Goal: Information Seeking & Learning: Learn about a topic

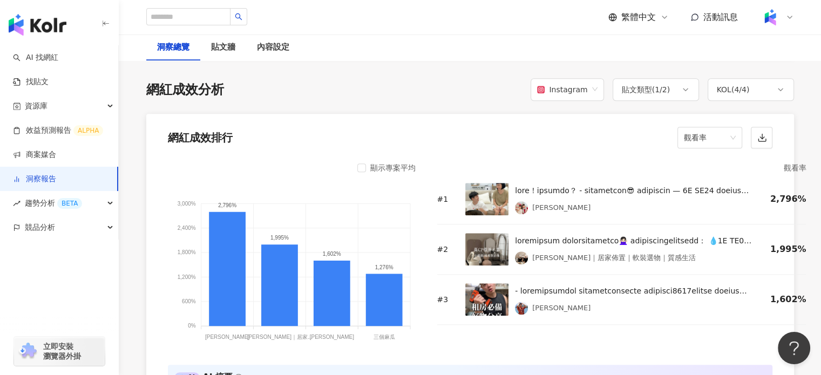
scroll to position [971, 0]
click at [721, 139] on span "觀看率" at bounding box center [710, 137] width 52 height 21
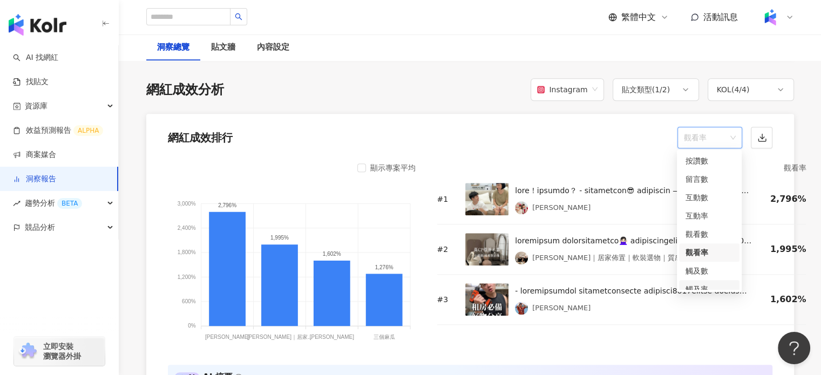
click at [710, 283] on div "觸及率" at bounding box center [708, 289] width 47 height 12
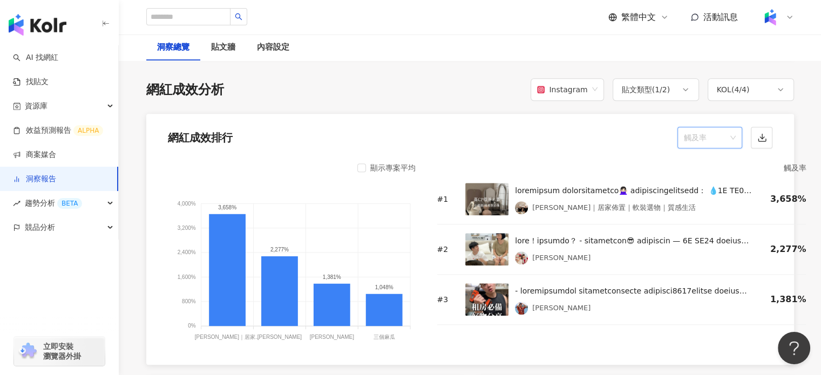
click at [730, 136] on span "觸及率" at bounding box center [710, 137] width 52 height 21
click at [714, 217] on div "互動率" at bounding box center [708, 216] width 47 height 12
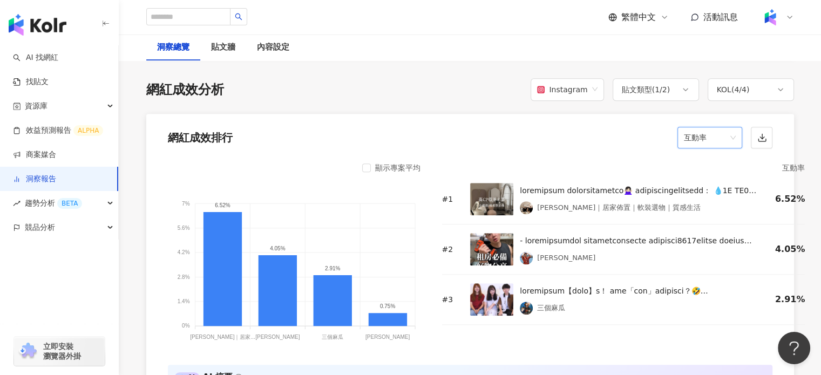
click at [713, 141] on span "互動率" at bounding box center [710, 137] width 52 height 21
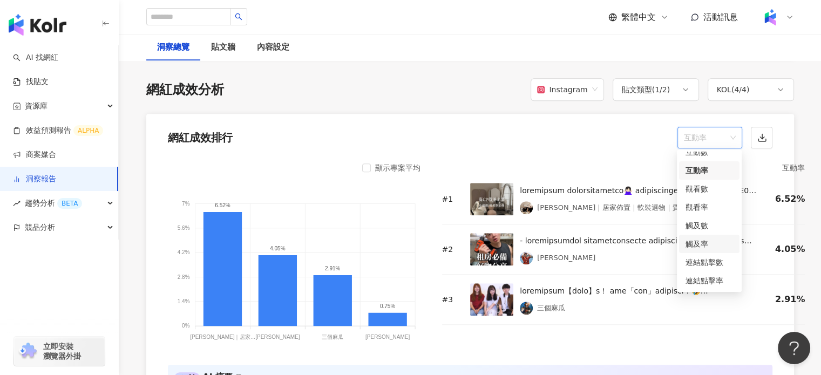
click at [714, 241] on div "觸及率" at bounding box center [708, 244] width 47 height 12
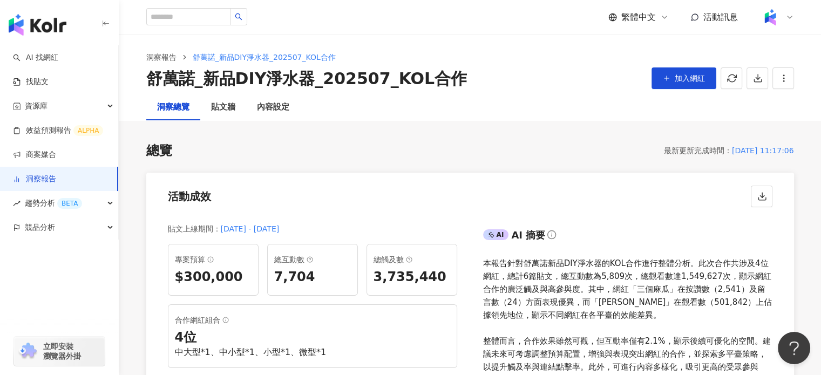
scroll to position [0, 0]
click at [265, 107] on div "內容設定" at bounding box center [273, 107] width 32 height 13
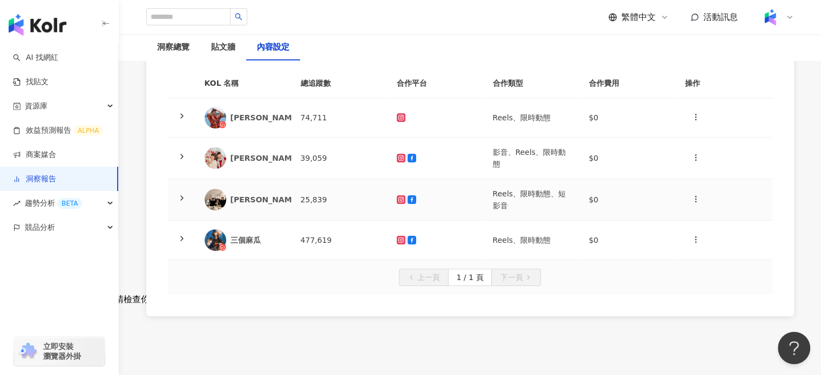
scroll to position [212, 0]
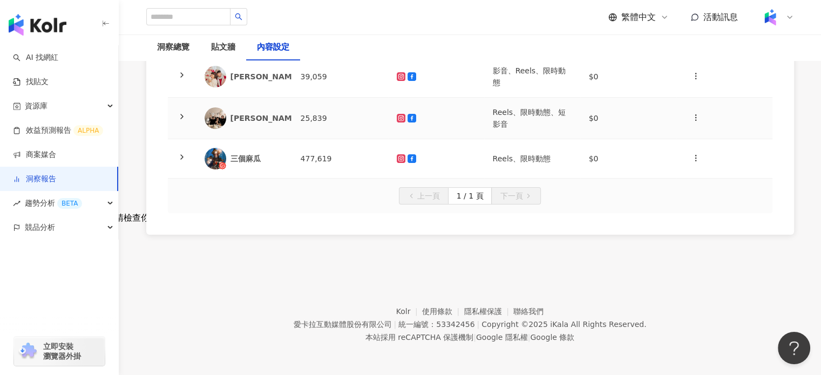
click at [244, 115] on div "[PERSON_NAME]｜居家佈置｜軟裝選物｜質感生活" at bounding box center [321, 118] width 183 height 11
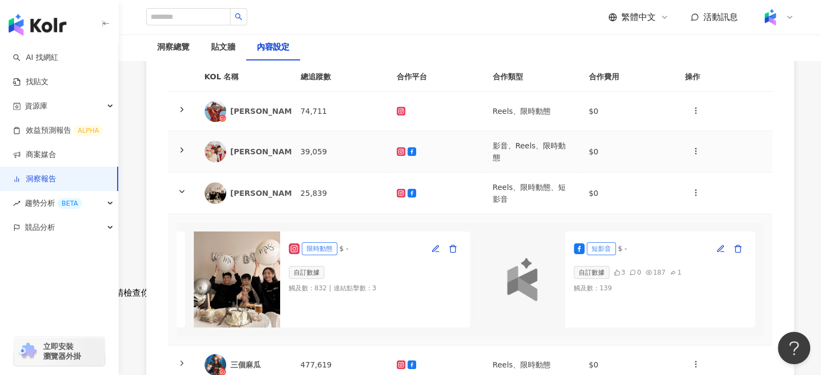
scroll to position [50, 0]
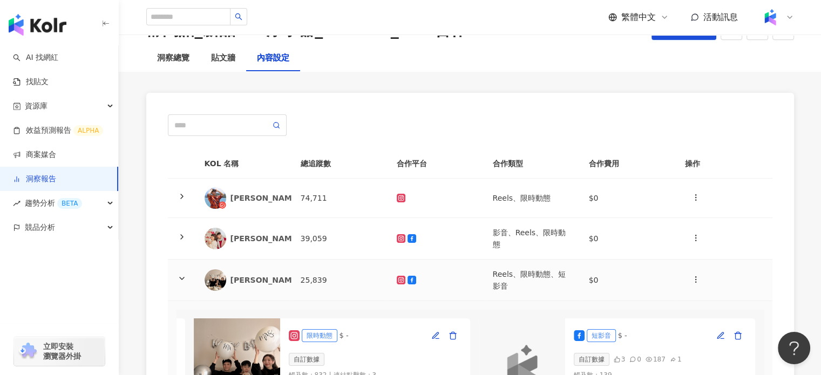
click at [252, 284] on div "[PERSON_NAME]｜居家佈置｜軟裝選物｜質感生活" at bounding box center [321, 280] width 183 height 11
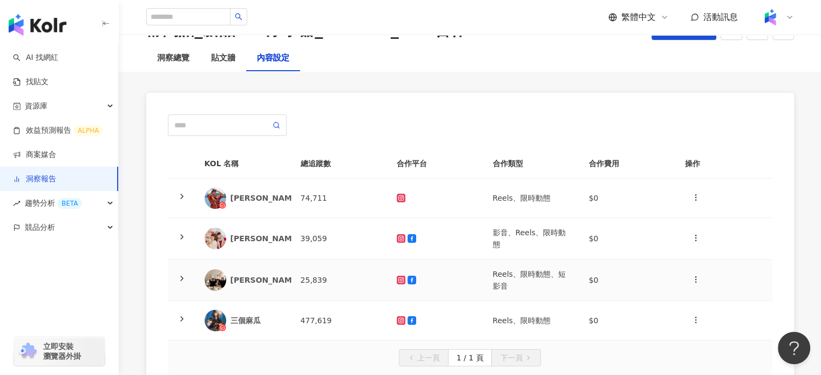
click at [283, 282] on div "[PERSON_NAME]｜居家佈置｜軟裝選物｜質感生活" at bounding box center [321, 280] width 183 height 11
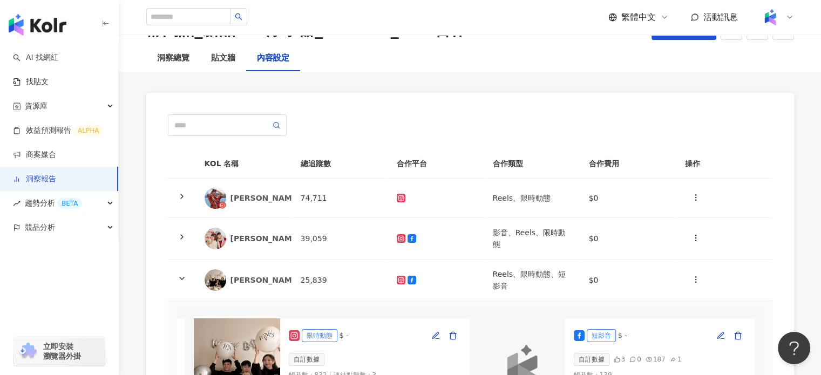
click at [253, 330] on img at bounding box center [237, 366] width 86 height 96
click at [344, 340] on div "限時動態 $ -" at bounding box center [375, 335] width 173 height 17
click at [289, 330] on icon at bounding box center [294, 335] width 11 height 11
click at [294, 360] on div "自訂數據" at bounding box center [307, 359] width 36 height 13
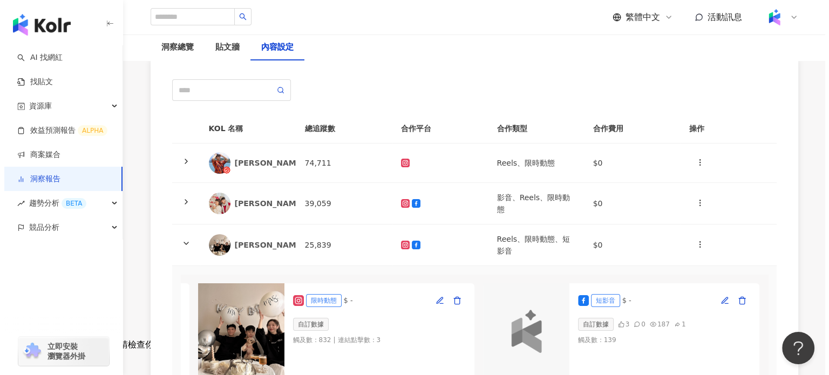
scroll to position [104, 0]
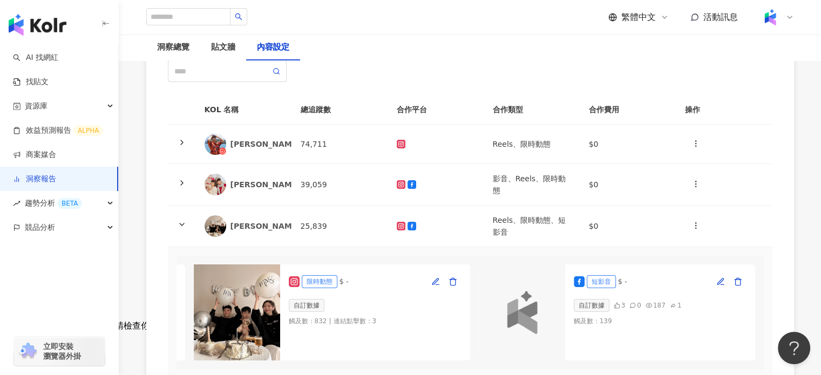
click at [229, 319] on img at bounding box center [237, 312] width 86 height 96
click at [298, 326] on div "限時動態 $ - 自訂數據 觸及數 ： 832 | 連結點擊數 ： 3" at bounding box center [375, 312] width 190 height 96
click at [432, 281] on icon "button" at bounding box center [435, 281] width 6 height 6
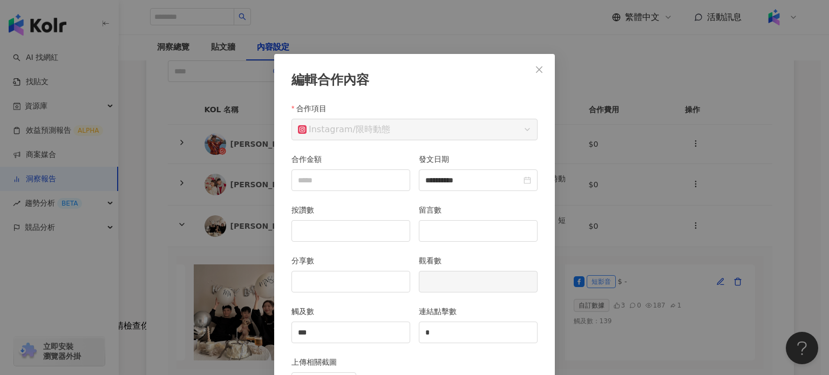
scroll to position [54, 0]
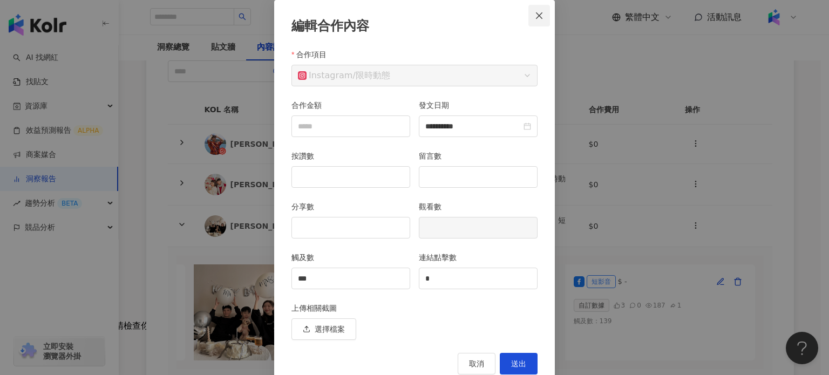
click at [542, 21] on button "Close" at bounding box center [539, 16] width 22 height 22
type input "**********"
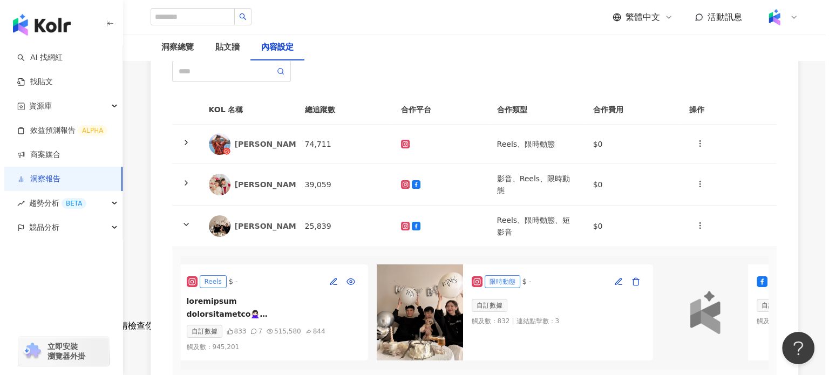
scroll to position [0, 0]
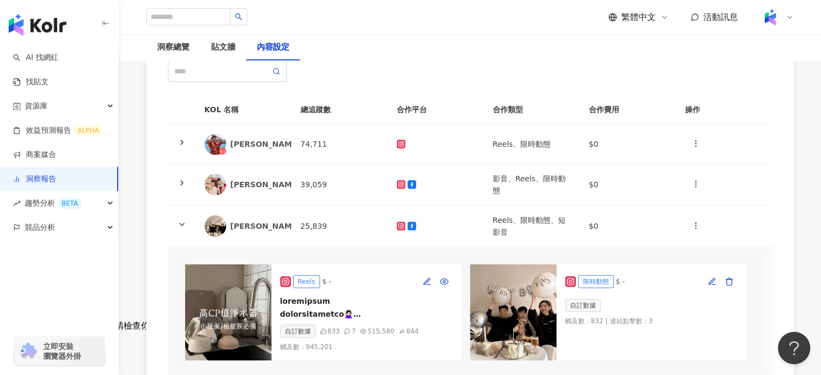
click at [236, 282] on img at bounding box center [228, 312] width 86 height 96
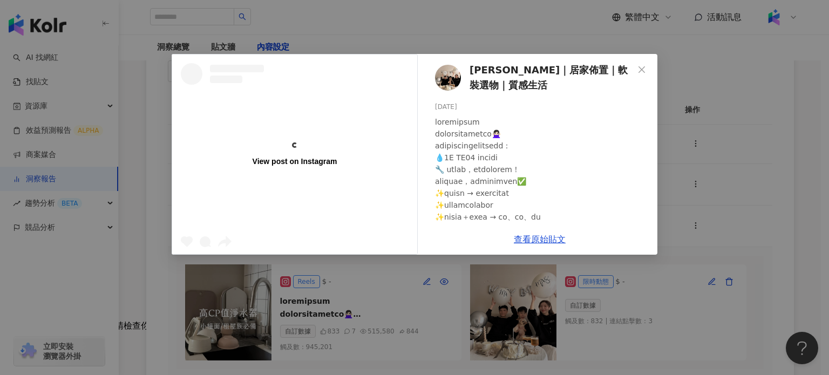
click at [442, 65] on div at bounding box center [448, 78] width 26 height 26
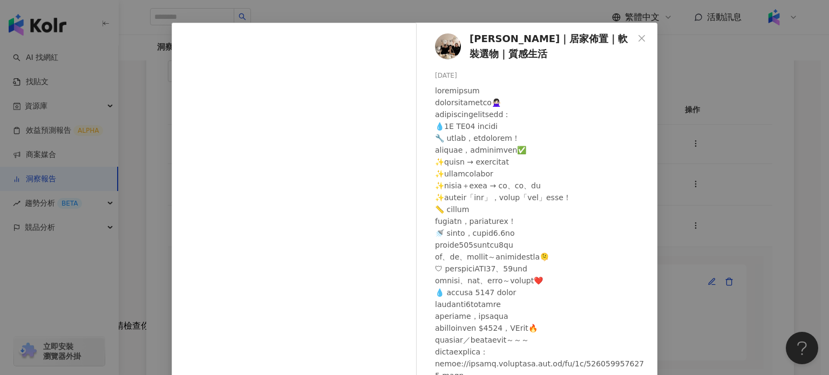
scroll to position [30, 0]
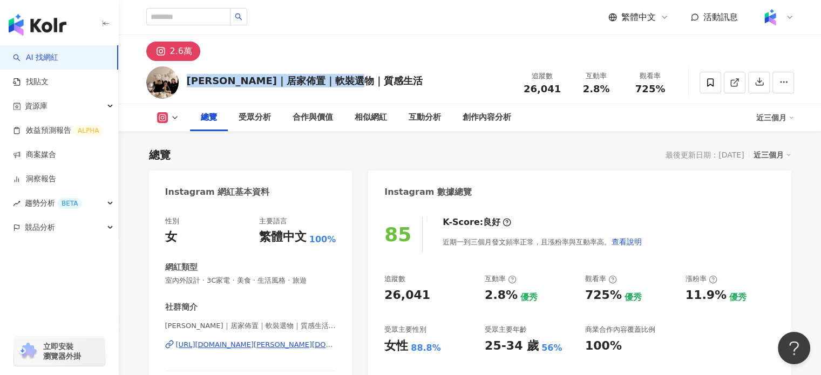
drag, startPoint x: 359, startPoint y: 94, endPoint x: 375, endPoint y: 79, distance: 21.8
click at [375, 79] on div "Irene’s｜居家佈置｜軟裝選物｜質感生活 追蹤數 26,041 互動率 2.8% 觀看率 725%" at bounding box center [470, 82] width 691 height 43
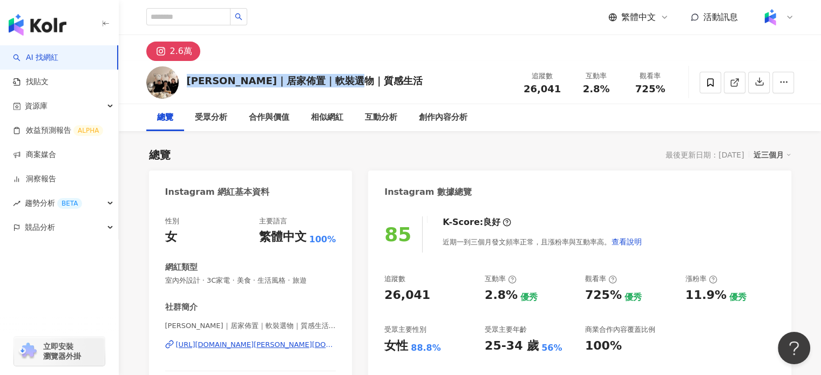
scroll to position [108, 0]
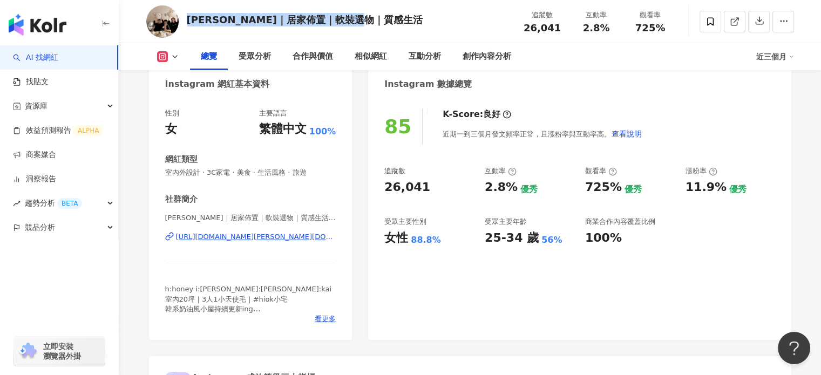
click at [255, 239] on div "https://www.instagram.com/irene.chen.girl/" at bounding box center [256, 237] width 160 height 10
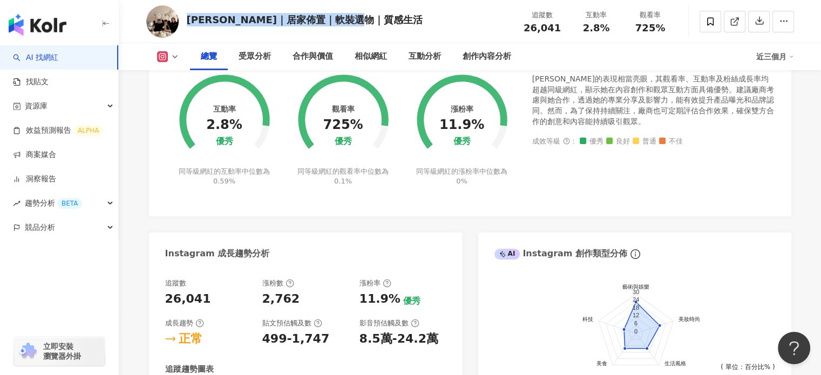
click at [424, 16] on div "Irene’s｜居家佈置｜軟裝選物｜質感生活 追蹤數 26,041 互動率 2.8% 觀看率 725%" at bounding box center [470, 21] width 691 height 43
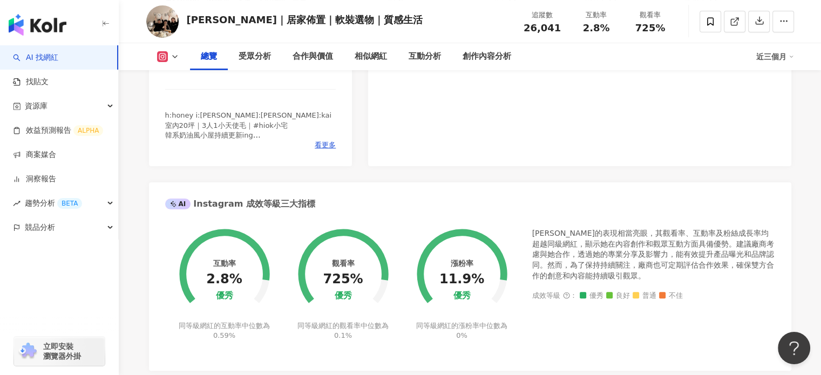
scroll to position [227, 0]
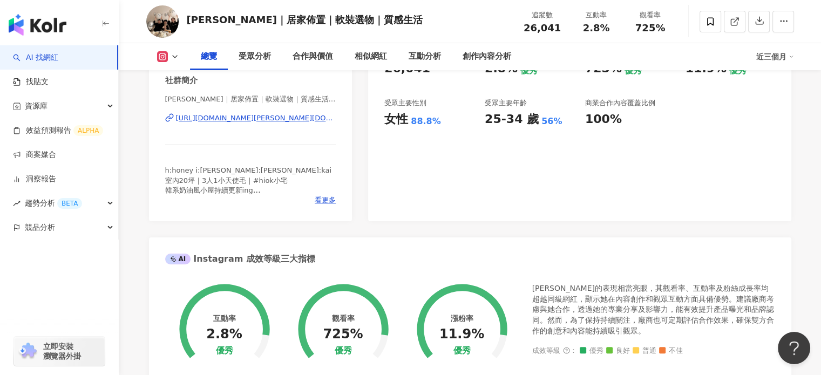
click at [743, 183] on div "85 K-Score : 良好 近期一到三個月發文頻率正常，且漲粉率與互動率高。 查看說明 追蹤數 26,041 互動率 2.8% 優秀 觀看率 725% 優…" at bounding box center [579, 100] width 423 height 242
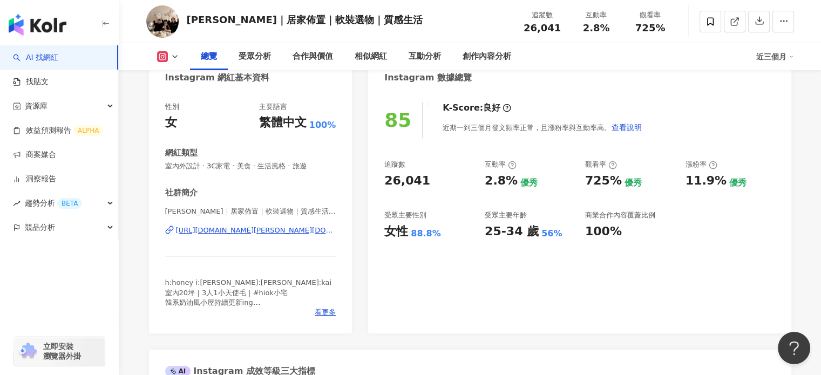
scroll to position [113, 0]
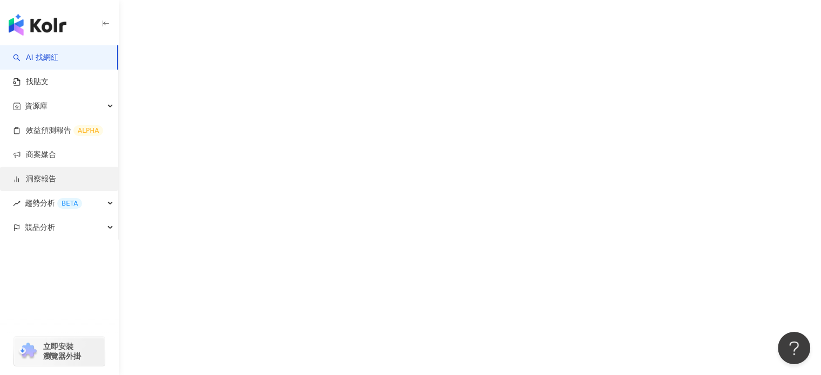
click at [20, 182] on link "洞察報告" at bounding box center [34, 179] width 43 height 11
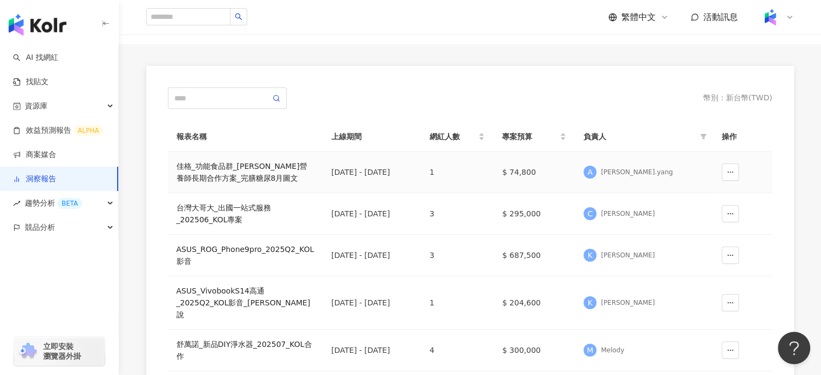
scroll to position [108, 0]
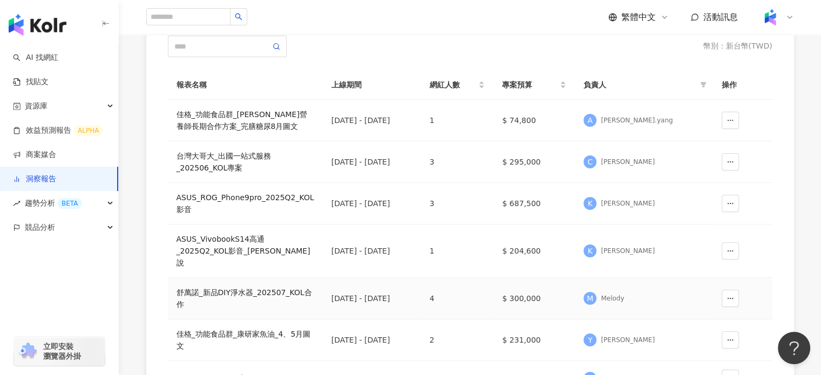
click at [244, 288] on div "舒萬諾_新品DIY淨水器_202507_KOL合作" at bounding box center [245, 299] width 138 height 24
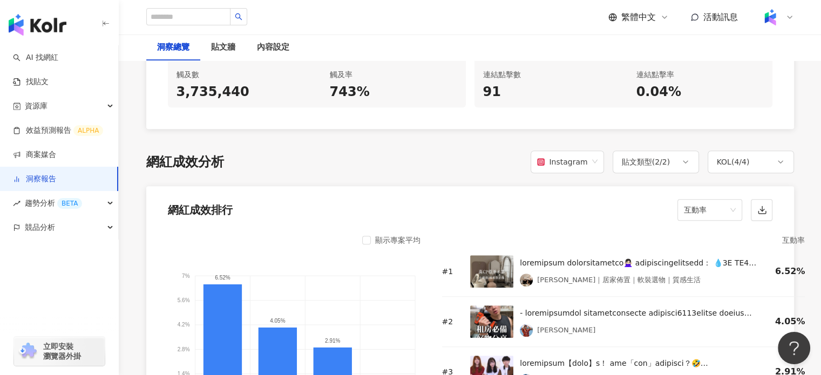
scroll to position [809, 0]
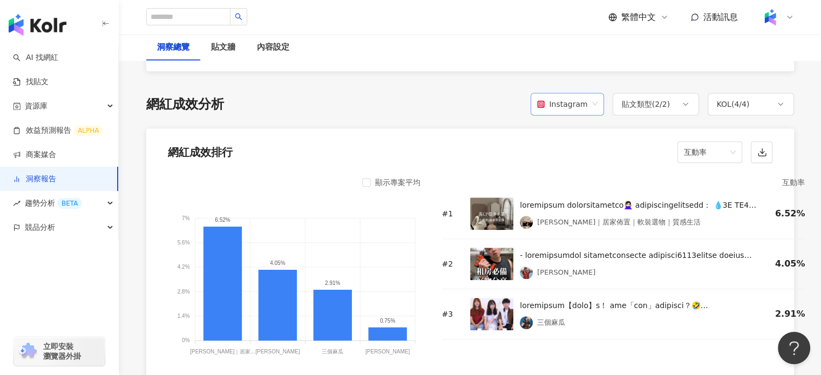
click at [596, 107] on span "Instagram" at bounding box center [567, 104] width 60 height 21
click at [653, 110] on div "貼文類型 ( 2 / 2 )" at bounding box center [646, 104] width 49 height 13
click at [635, 181] on span "限時動態" at bounding box center [653, 181] width 39 height 12
click at [699, 160] on span "互動率" at bounding box center [710, 152] width 52 height 21
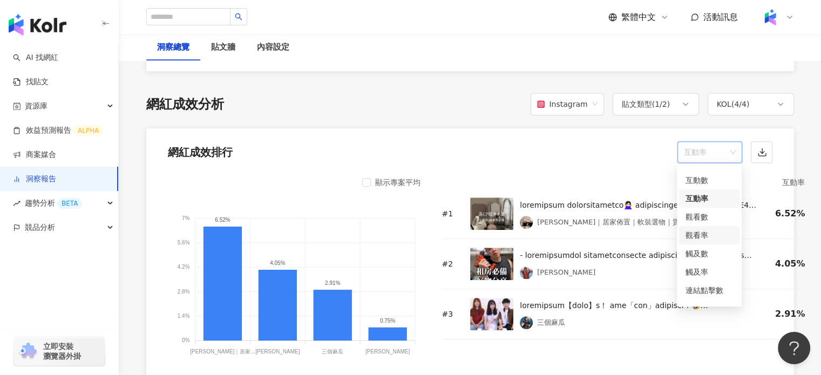
scroll to position [45, 0]
click at [717, 257] on div "觸及率" at bounding box center [708, 259] width 47 height 12
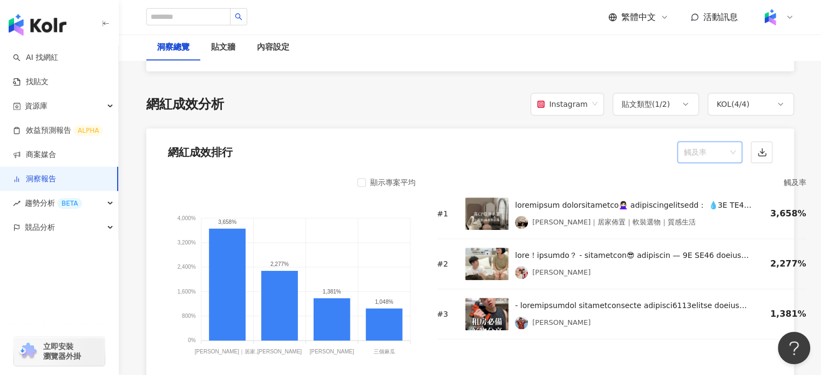
click at [702, 151] on span "觸及率" at bounding box center [710, 152] width 52 height 21
click at [652, 169] on div "顯示專案平均 4,000% 4,000% 3,200% 3,200% 2,400% 2,400% 1,600% 1,600% 800% 800% 0% 0% …" at bounding box center [470, 301] width 648 height 265
click at [356, 174] on div "顯示專案平均 4,000% 4,000% 3,200% 3,200% 2,400% 2,400% 1,600% 1,600% 800% 800% 0% 0% …" at bounding box center [470, 301] width 648 height 265
click at [445, 162] on div "網紅成效排行 觸及率" at bounding box center [470, 148] width 648 height 41
click at [422, 246] on div "顯示專案平均 4,000% 4,000% 3,200% 3,200% 2,400% 2,400% 1,600% 1,600% 800% 800% 0% 0% …" at bounding box center [470, 271] width 604 height 190
